Goal: Task Accomplishment & Management: Use online tool/utility

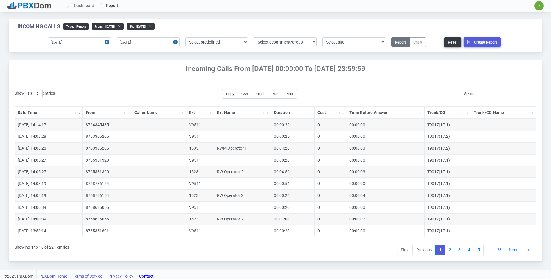
click at [111, 5] on link "Report" at bounding box center [109, 5] width 24 height 11
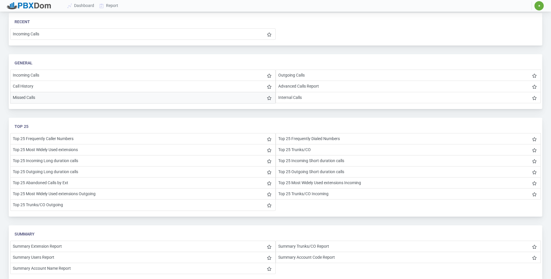
click at [33, 95] on li "Missed Calls" at bounding box center [142, 98] width 265 height 12
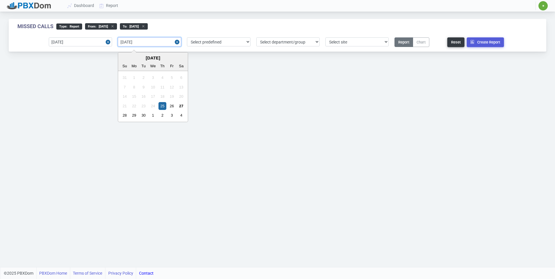
click at [128, 44] on input "[DATE]" at bounding box center [149, 41] width 63 height 9
click at [181, 106] on div "27" at bounding box center [181, 106] width 8 height 8
type input "[DATE]"
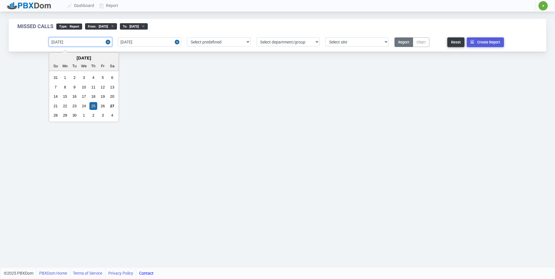
click at [77, 43] on input "[DATE]" at bounding box center [80, 41] width 63 height 9
click at [111, 106] on div "27" at bounding box center [112, 106] width 8 height 8
click at [483, 41] on button "Create Report" at bounding box center [485, 42] width 37 height 10
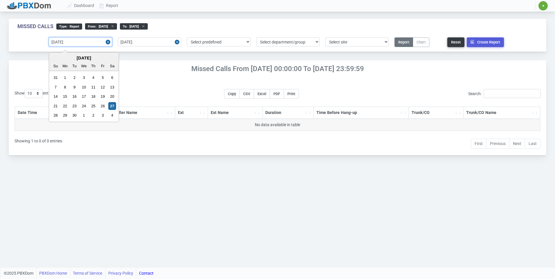
click at [69, 44] on input "[DATE]" at bounding box center [80, 41] width 63 height 9
click at [103, 106] on div "26" at bounding box center [103, 106] width 8 height 8
type input "[DATE]"
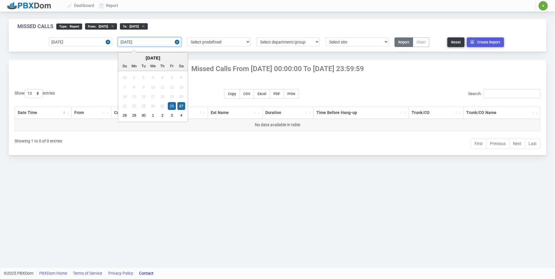
click at [144, 44] on input "[DATE]" at bounding box center [149, 41] width 63 height 9
click at [172, 106] on div "26" at bounding box center [172, 106] width 8 height 8
click at [477, 40] on button "Create Report" at bounding box center [485, 42] width 37 height 10
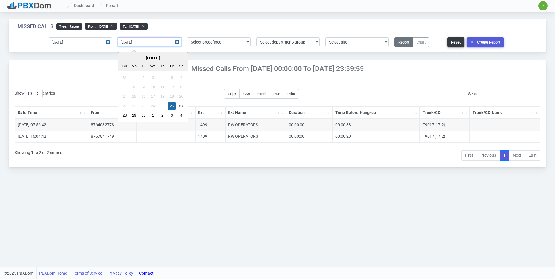
click at [140, 43] on input "[DATE]" at bounding box center [149, 41] width 63 height 9
click at [182, 107] on div "27" at bounding box center [181, 106] width 8 height 8
type input "[DATE]"
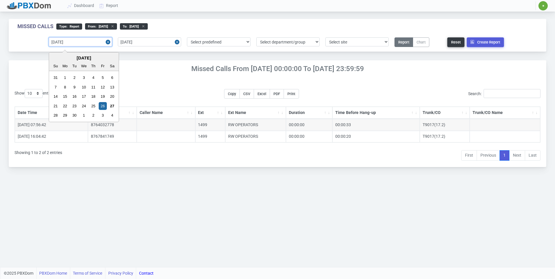
click at [84, 43] on input "[DATE]" at bounding box center [80, 41] width 63 height 9
click at [109, 106] on div "27" at bounding box center [112, 106] width 8 height 8
type input "[DATE]"
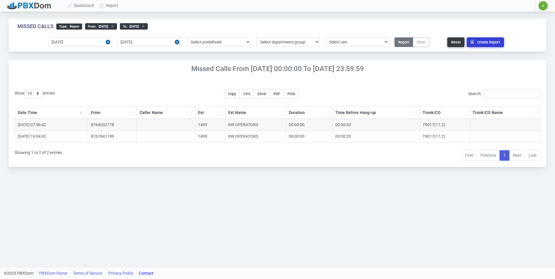
click at [484, 43] on button "Create Report" at bounding box center [485, 42] width 37 height 10
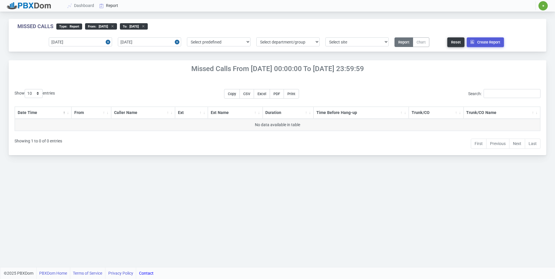
click at [107, 3] on link "Report" at bounding box center [109, 5] width 24 height 11
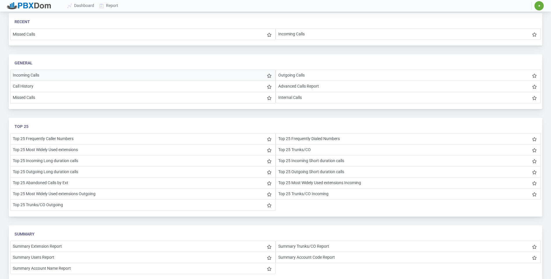
click at [35, 73] on li "Incoming Calls" at bounding box center [142, 75] width 265 height 11
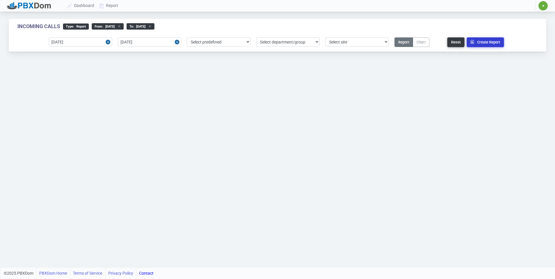
click at [484, 42] on button "Create Report" at bounding box center [485, 42] width 37 height 10
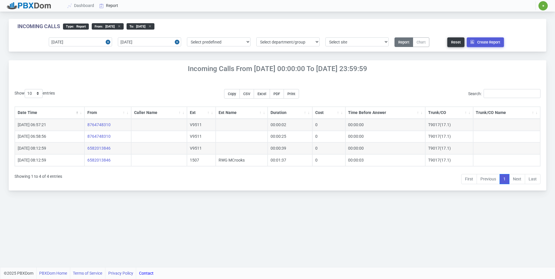
click at [112, 3] on link "Report" at bounding box center [109, 5] width 24 height 11
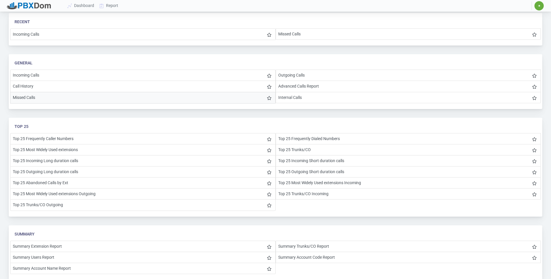
click at [30, 95] on li "Missed Calls" at bounding box center [142, 98] width 265 height 12
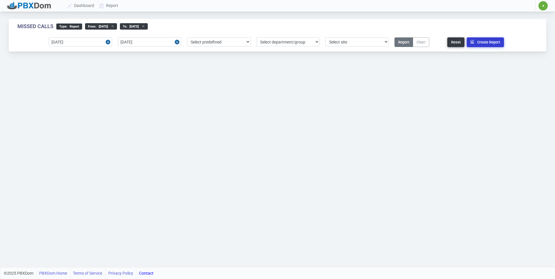
click at [483, 39] on button "Create Report" at bounding box center [485, 42] width 37 height 10
